Goal: Transaction & Acquisition: Book appointment/travel/reservation

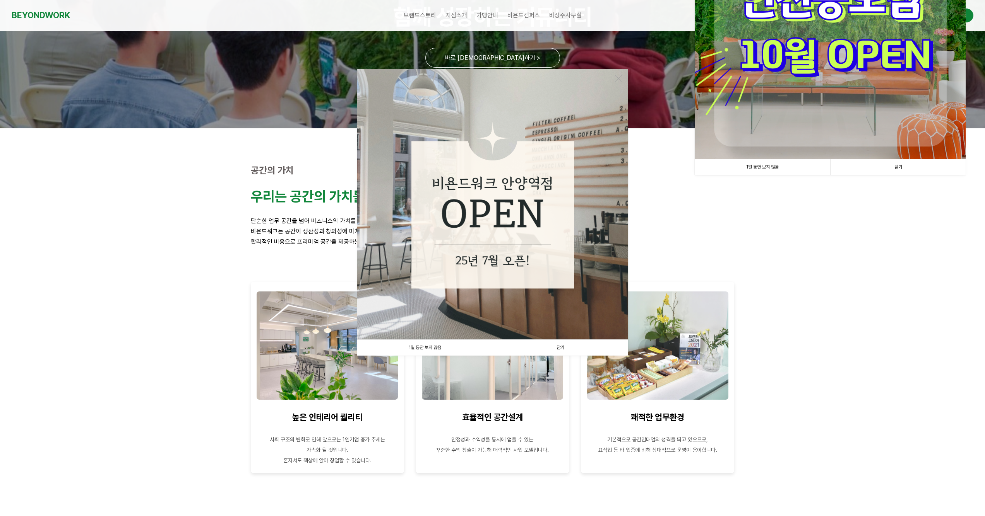
scroll to position [116, 0]
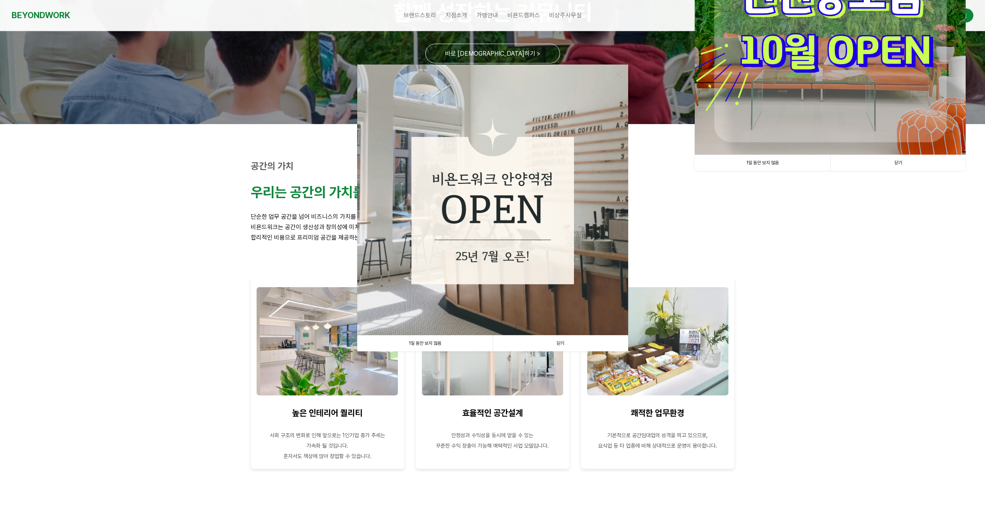
click at [564, 343] on link "닫기" at bounding box center [559, 344] width 135 height 16
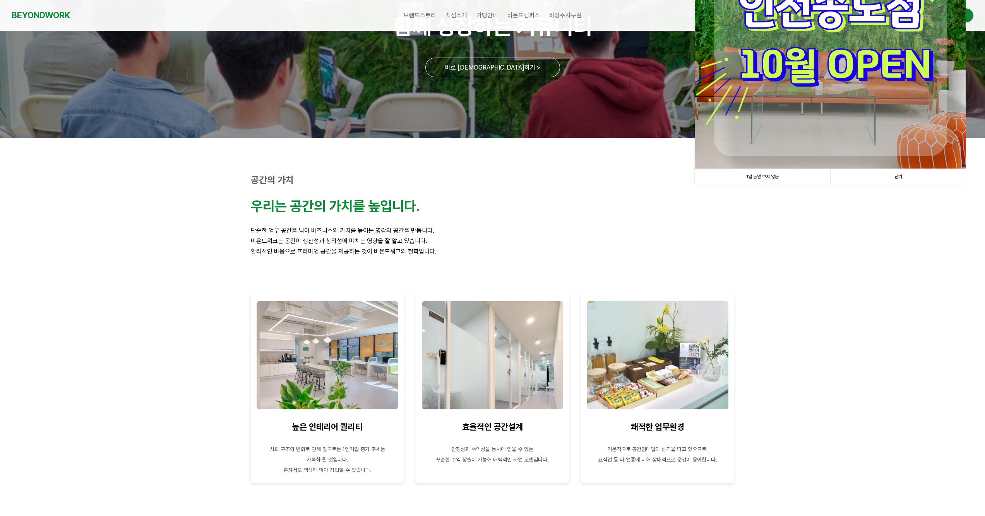
scroll to position [0, 0]
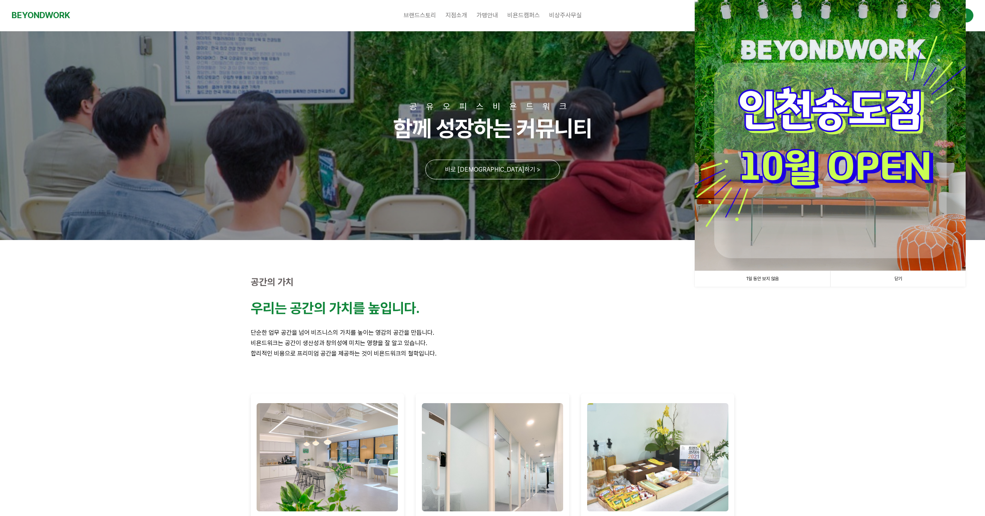
click at [891, 276] on link "닫기" at bounding box center [897, 279] width 135 height 16
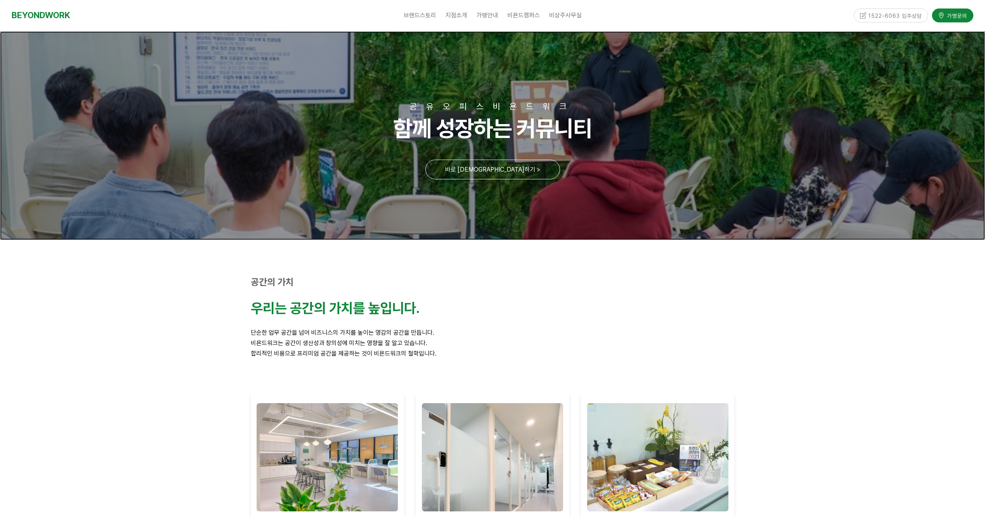
click at [486, 169] on link at bounding box center [492, 135] width 985 height 209
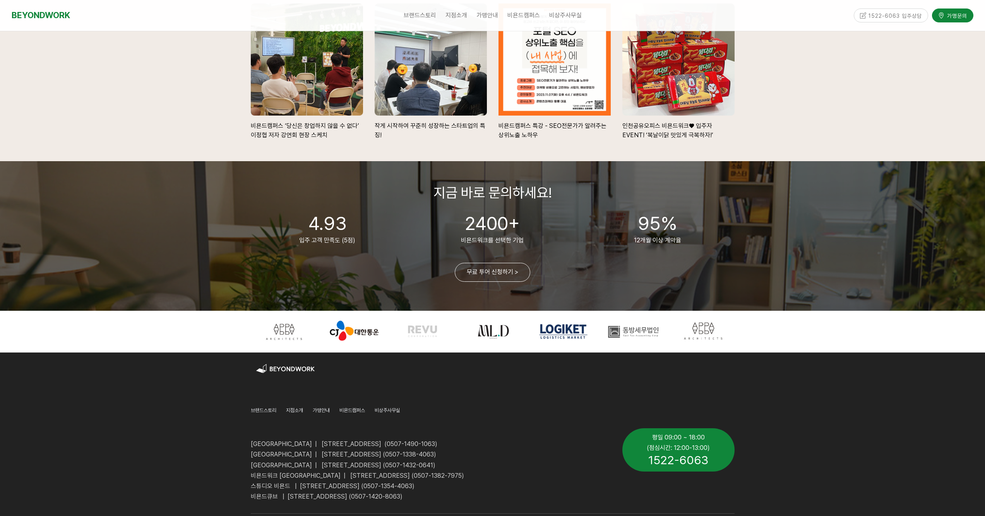
scroll to position [1714, 0]
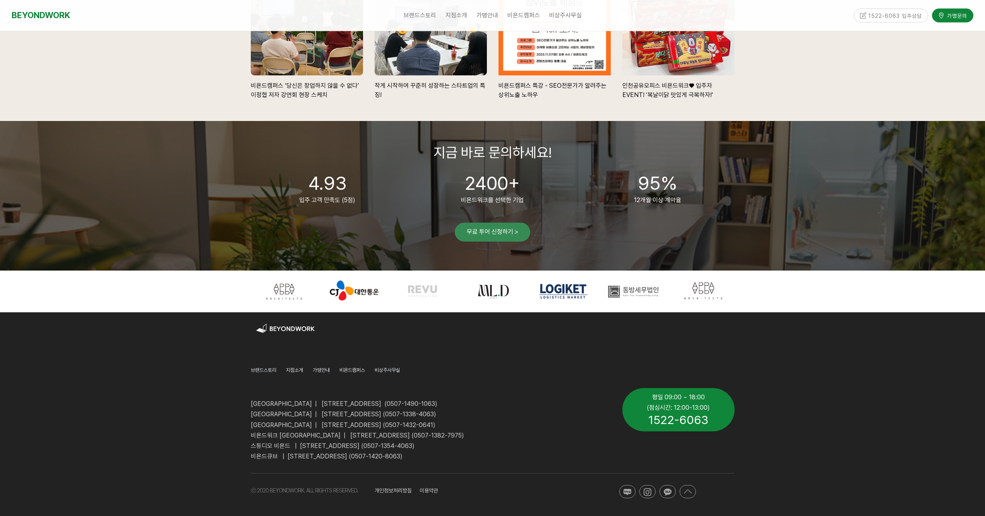
click at [500, 236] on link "무료 투어 신청하기 >" at bounding box center [492, 232] width 75 height 19
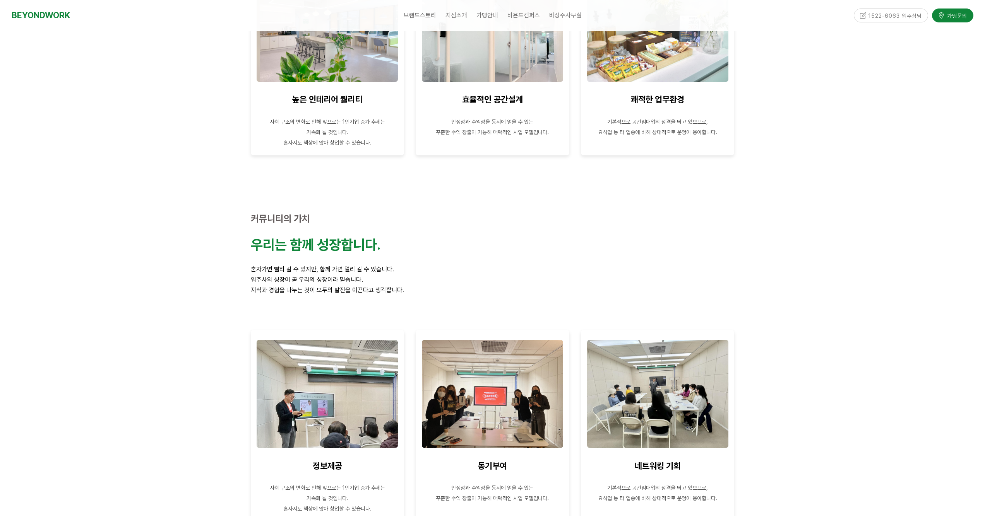
scroll to position [503, 0]
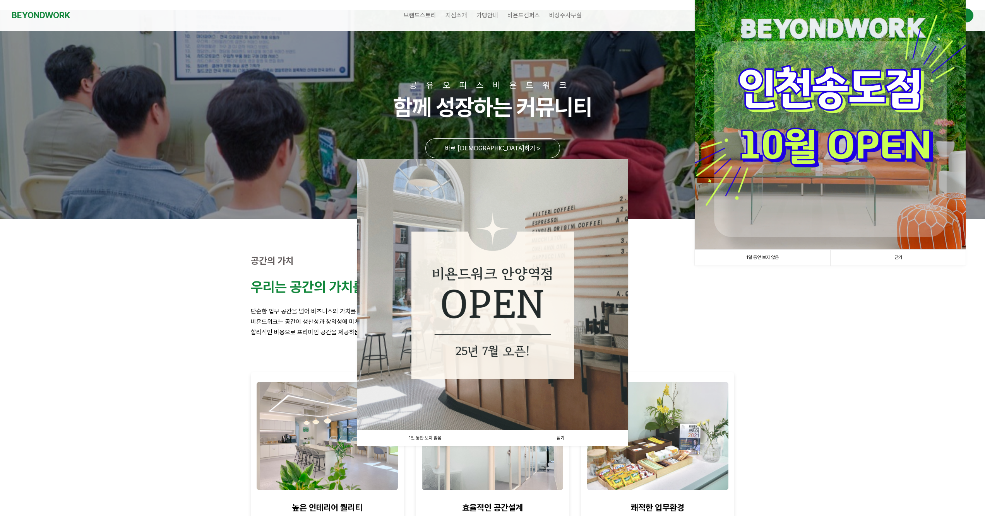
scroll to position [116, 0]
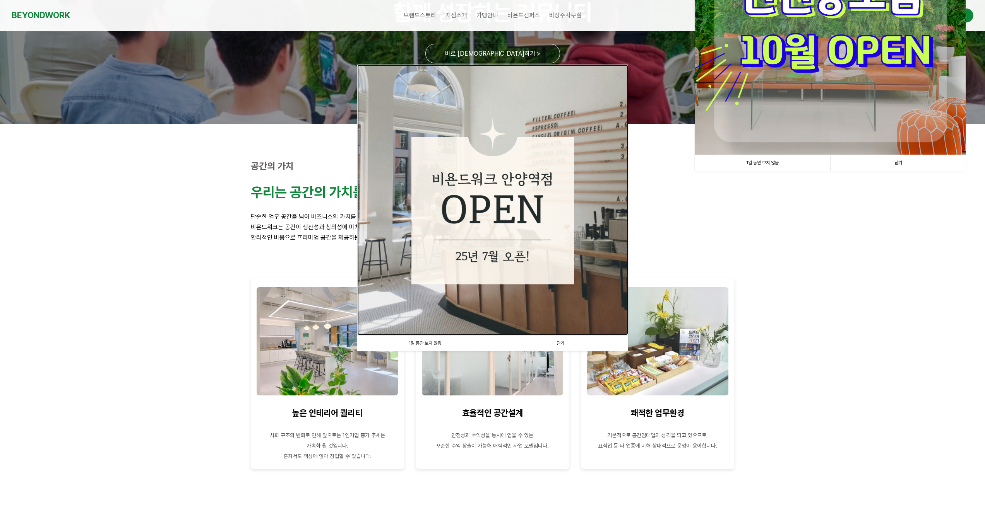
click at [503, 211] on img at bounding box center [492, 200] width 271 height 271
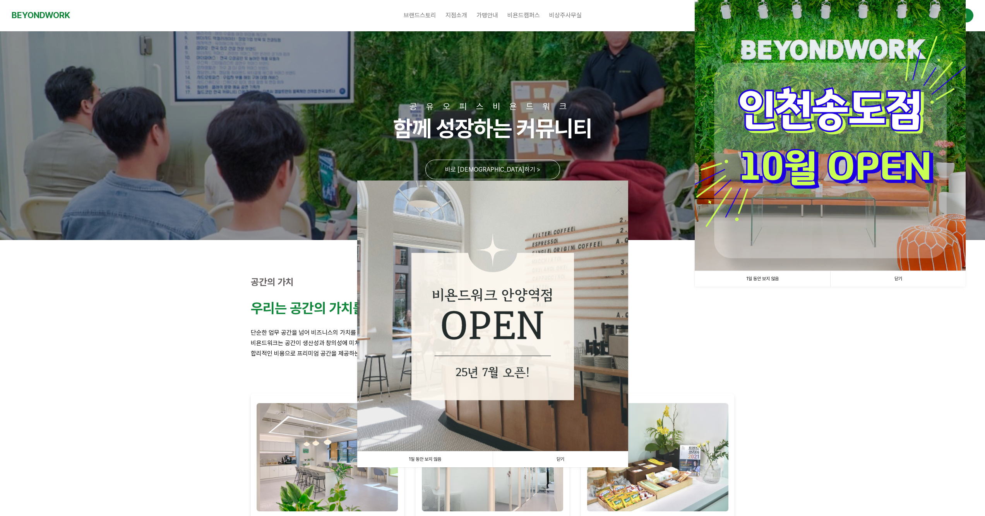
click at [552, 456] on link "닫기" at bounding box center [559, 460] width 135 height 16
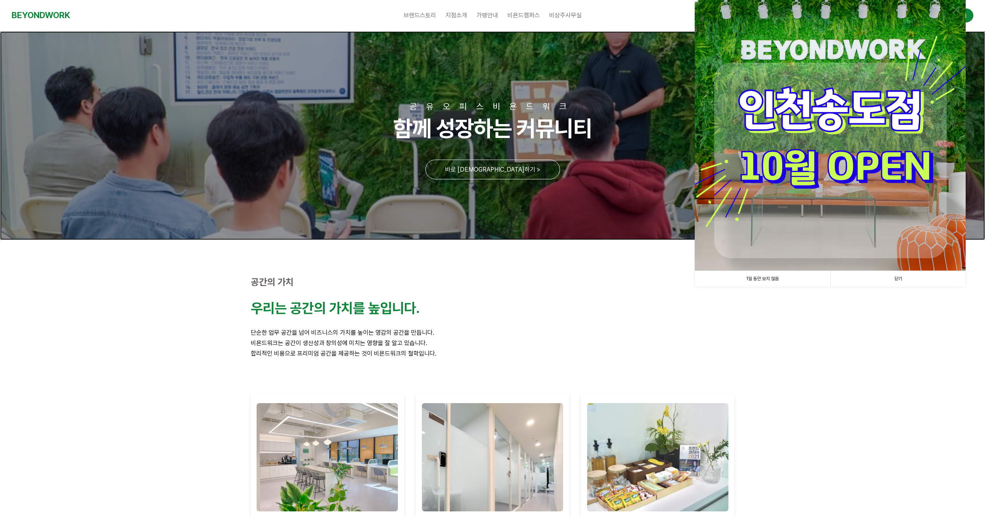
click at [503, 165] on link at bounding box center [492, 135] width 985 height 209
